Goal: Task Accomplishment & Management: Manage account settings

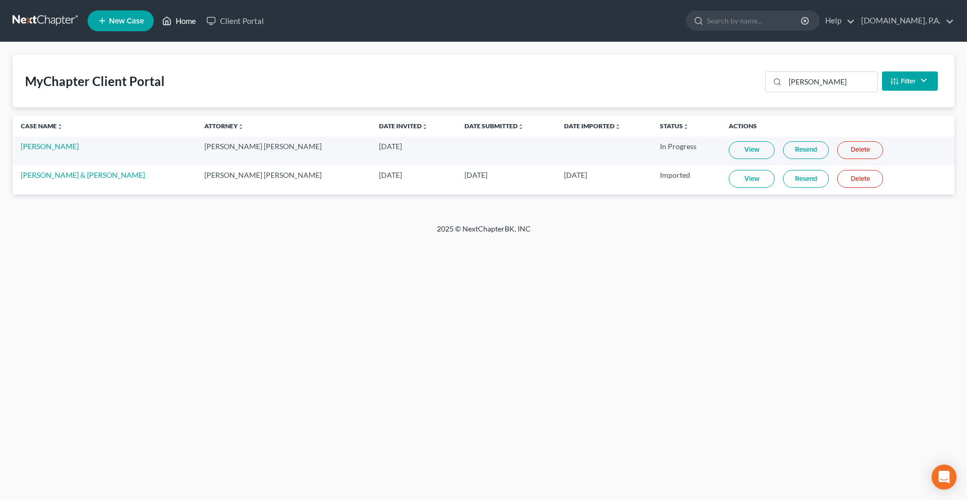
click at [172, 16] on icon at bounding box center [166, 21] width 9 height 13
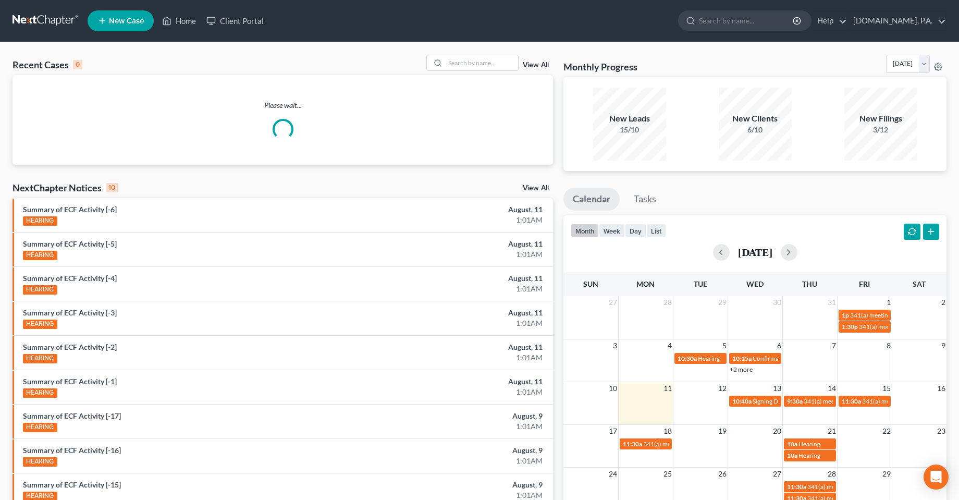
drag, startPoint x: 454, startPoint y: 72, endPoint x: 455, endPoint y: 63, distance: 9.5
click at [454, 71] on div "Recent Cases 0 View All" at bounding box center [283, 65] width 541 height 20
click at [455, 63] on input "search" at bounding box center [481, 62] width 73 height 15
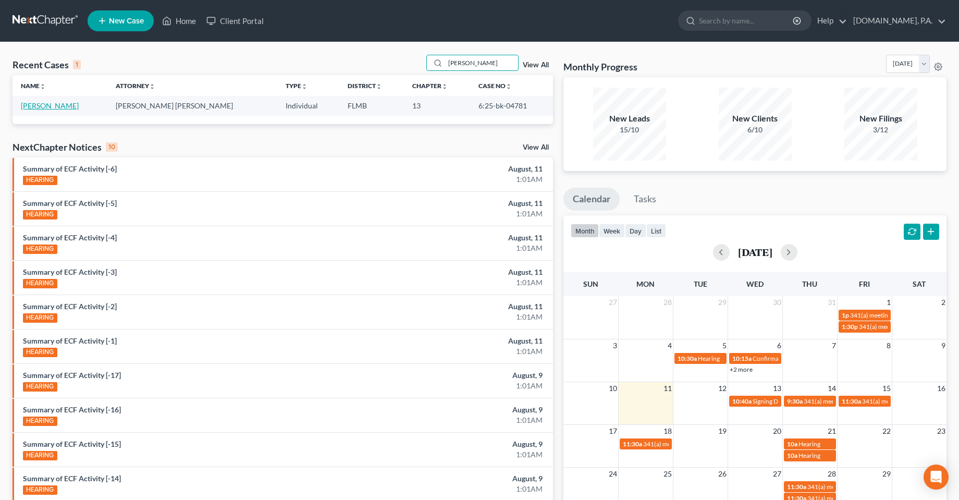
type input "[PERSON_NAME]"
click at [36, 105] on link "[PERSON_NAME]" at bounding box center [50, 105] width 58 height 9
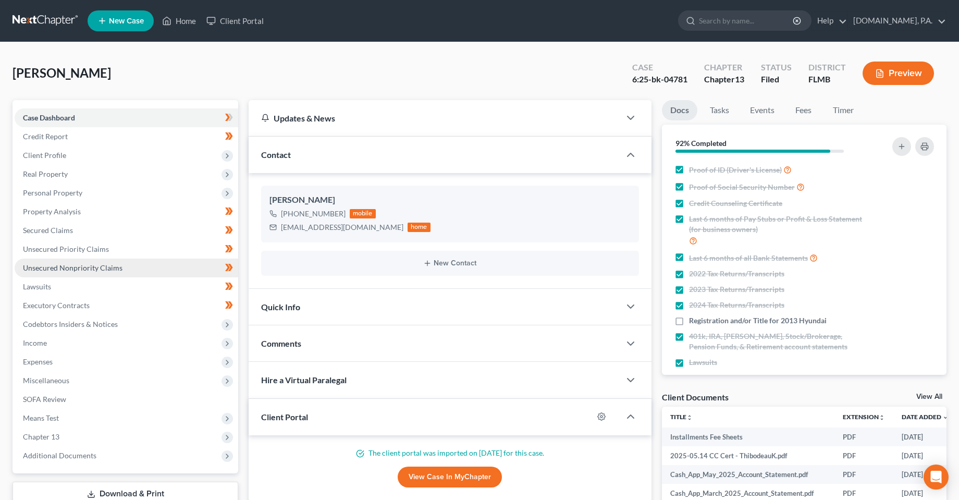
click at [50, 266] on span "Unsecured Nonpriority Claims" at bounding box center [73, 267] width 100 height 9
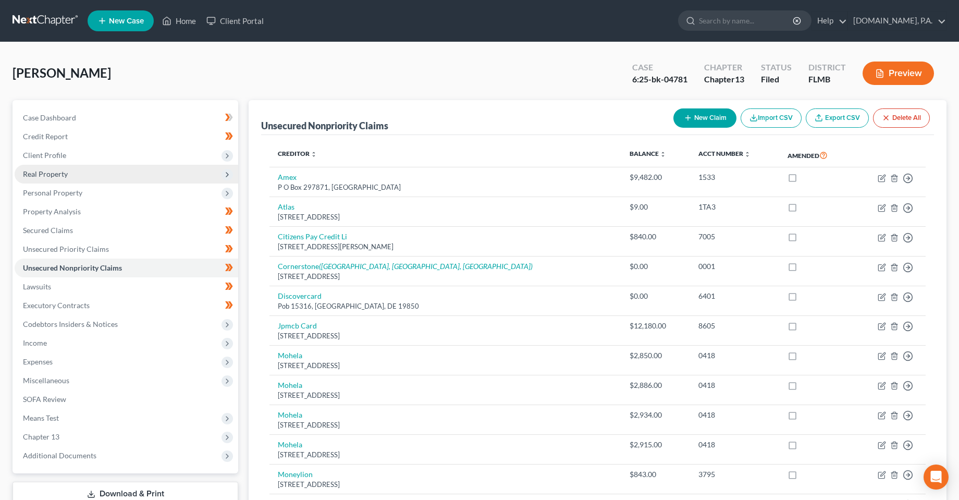
click at [48, 175] on span "Real Property" at bounding box center [45, 173] width 45 height 9
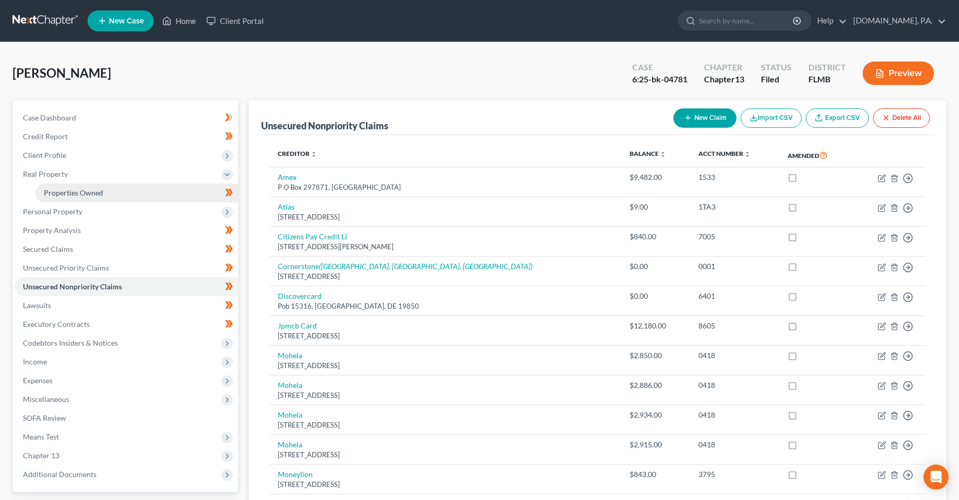
click at [54, 193] on span "Properties Owned" at bounding box center [73, 192] width 59 height 9
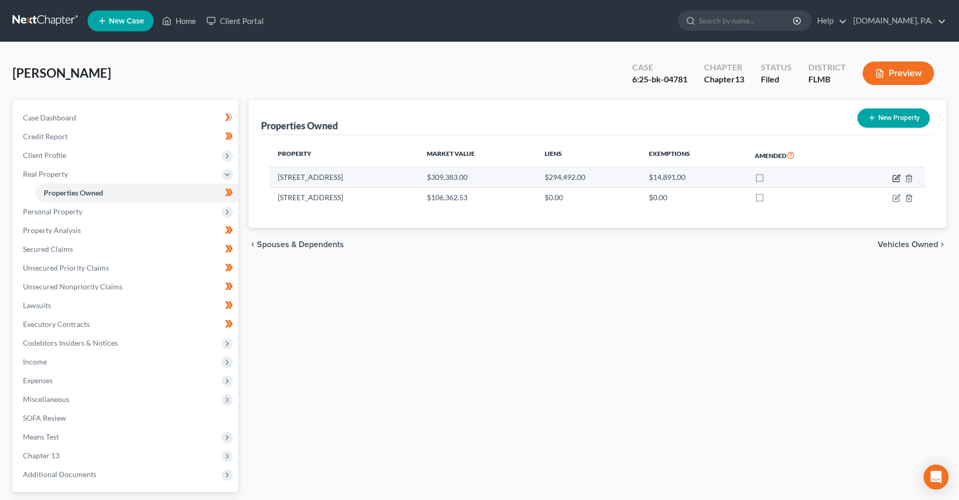
click at [896, 179] on icon "button" at bounding box center [897, 178] width 8 height 8
select select "9"
select select "3"
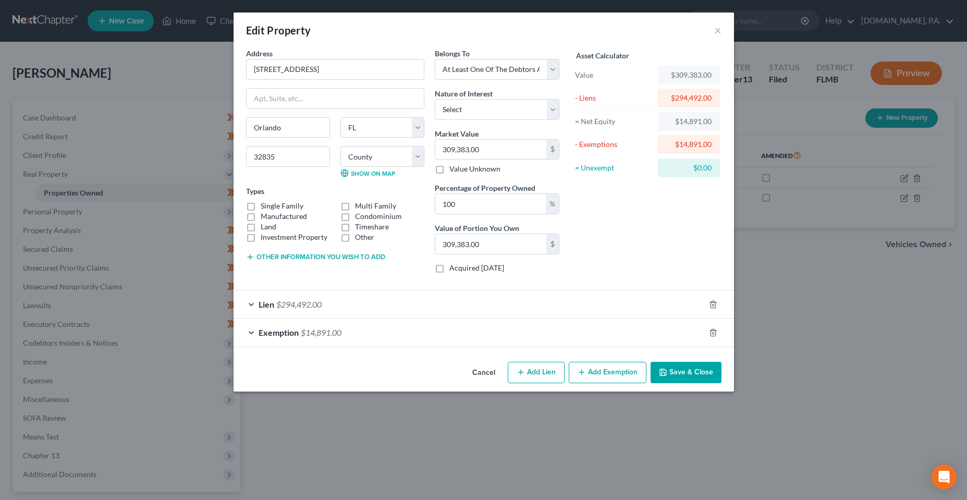
click at [286, 308] on span "$294,492.00" at bounding box center [298, 304] width 45 height 10
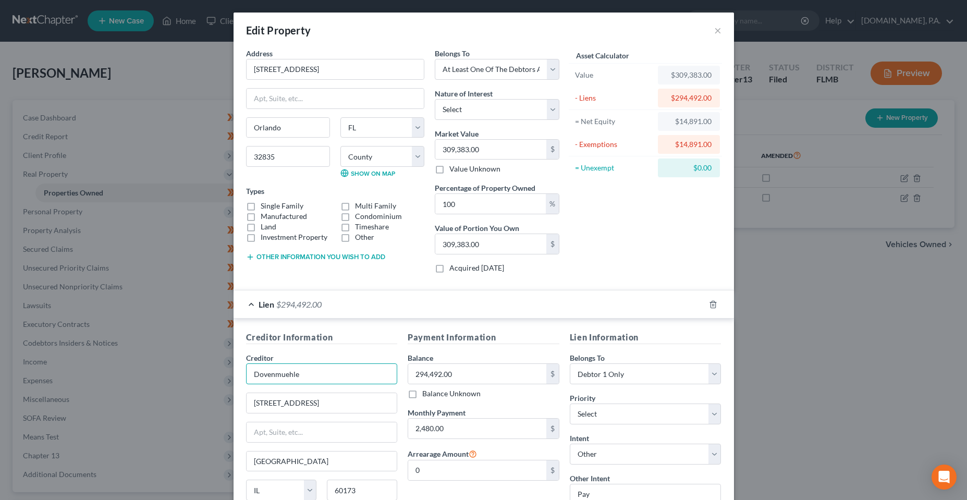
drag, startPoint x: 306, startPoint y: 377, endPoint x: 218, endPoint y: 374, distance: 87.7
click at [218, 374] on div "Edit Property × Address * 7797 [GEOGRAPHIC_DATA] [GEOGRAPHIC_DATA] [US_STATE][G…" at bounding box center [483, 250] width 967 height 500
drag, startPoint x: 332, startPoint y: 69, endPoint x: 226, endPoint y: 69, distance: 105.3
click at [226, 69] on div "Edit Property × Address * 7797 [GEOGRAPHIC_DATA] [GEOGRAPHIC_DATA] [US_STATE][G…" at bounding box center [483, 250] width 967 height 500
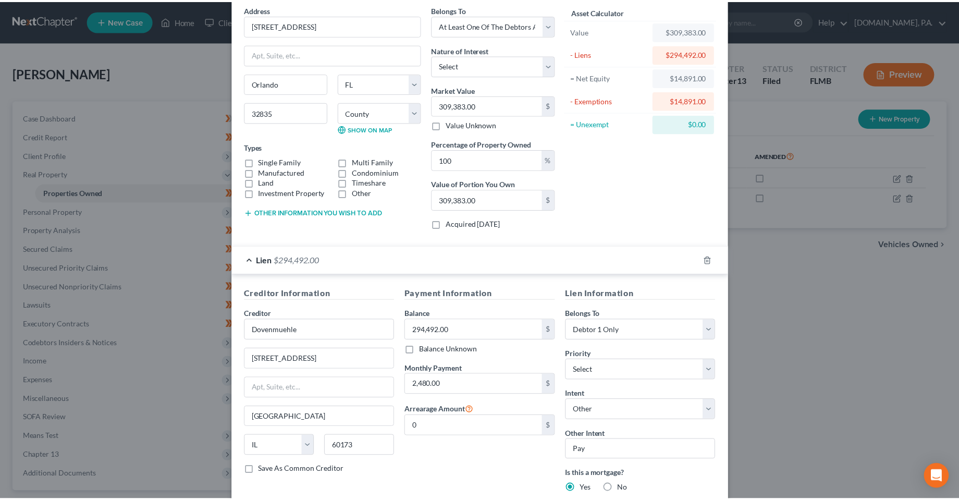
scroll to position [175, 0]
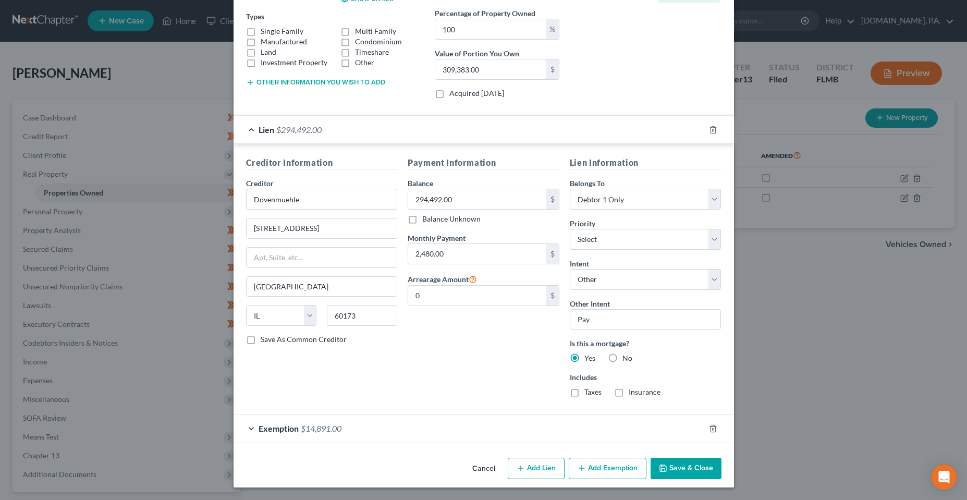
drag, startPoint x: 473, startPoint y: 470, endPoint x: 449, endPoint y: 463, distance: 25.6
click at [473, 470] on button "Cancel" at bounding box center [484, 469] width 40 height 21
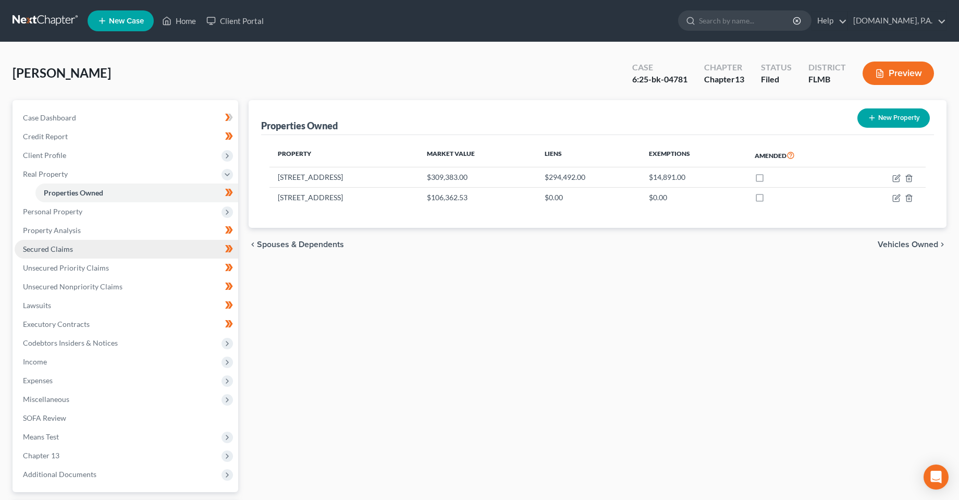
click at [56, 251] on span "Secured Claims" at bounding box center [48, 249] width 50 height 9
